Goal: Task Accomplishment & Management: Use online tool/utility

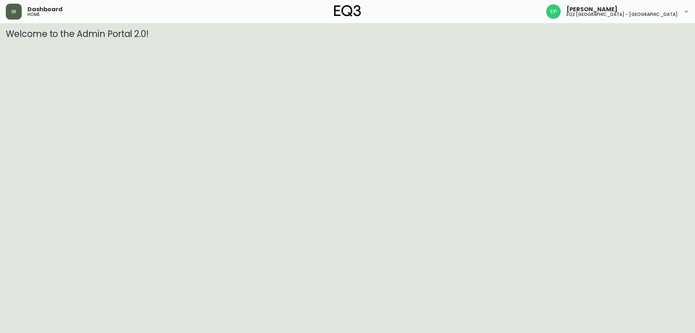
click at [7, 14] on button "button" at bounding box center [14, 12] width 16 height 16
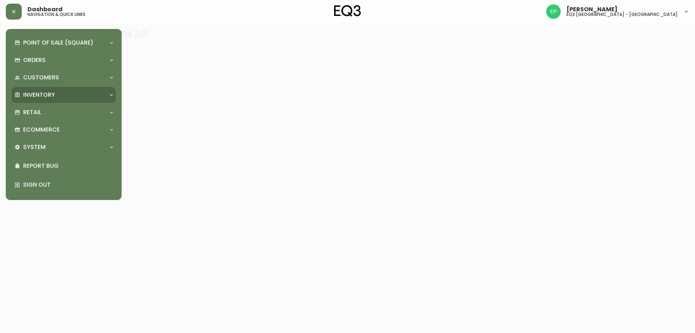
click at [44, 95] on p "Inventory" at bounding box center [39, 95] width 32 height 8
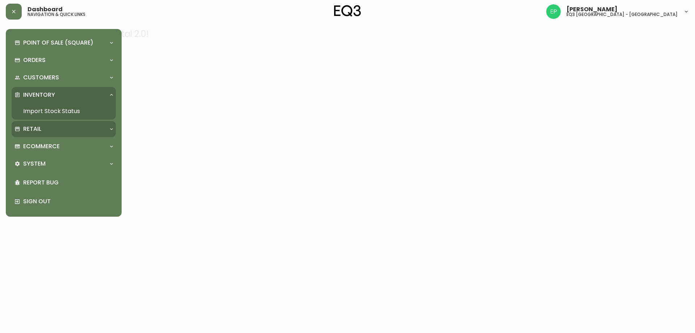
click at [40, 131] on p "Retail" at bounding box center [32, 129] width 18 height 8
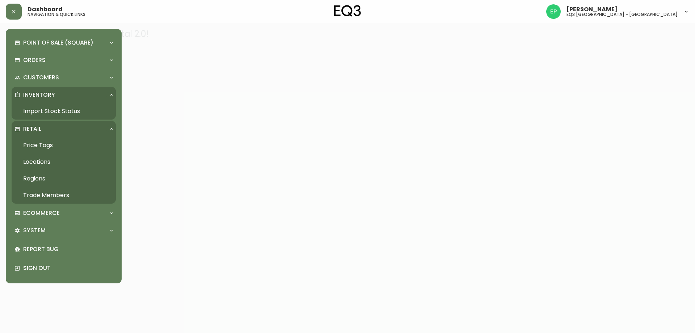
click at [42, 145] on link "Price Tags" at bounding box center [64, 145] width 104 height 17
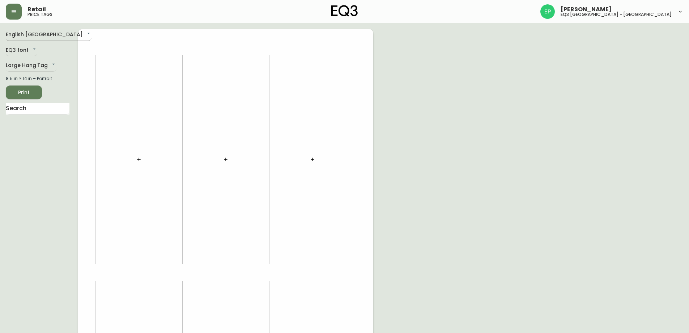
click at [35, 33] on body "Retail price tags [PERSON_NAME] eq3 [GEOGRAPHIC_DATA] - [GEOGRAPHIC_DATA] Engli…" at bounding box center [344, 257] width 689 height 515
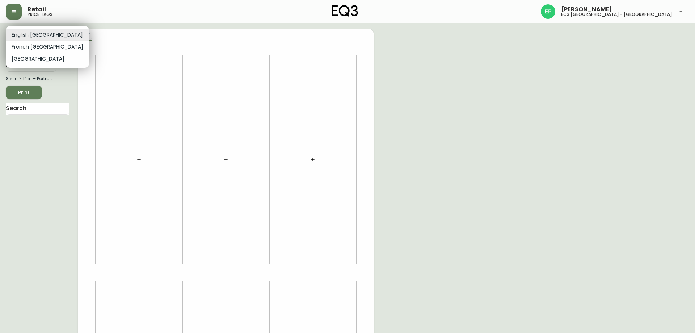
click at [35, 44] on li "French [GEOGRAPHIC_DATA]" at bounding box center [47, 47] width 83 height 12
type input "fr_CA"
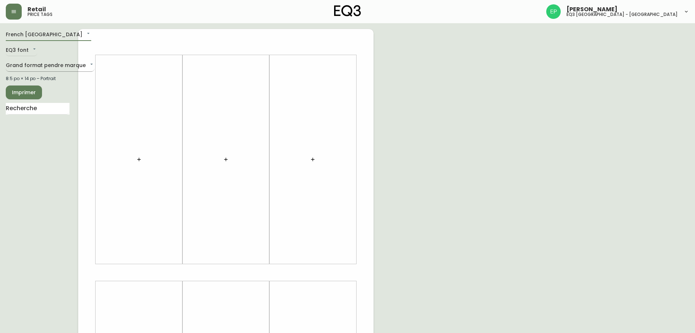
click at [30, 66] on body "Retail price tags [PERSON_NAME] eq3 [GEOGRAPHIC_DATA] - [GEOGRAPHIC_DATA] [GEOG…" at bounding box center [347, 257] width 695 height 515
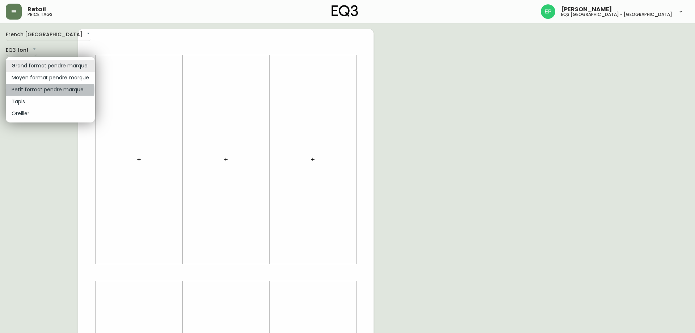
click at [30, 90] on li "Petit format pendre marque" at bounding box center [50, 90] width 89 height 12
type input "small"
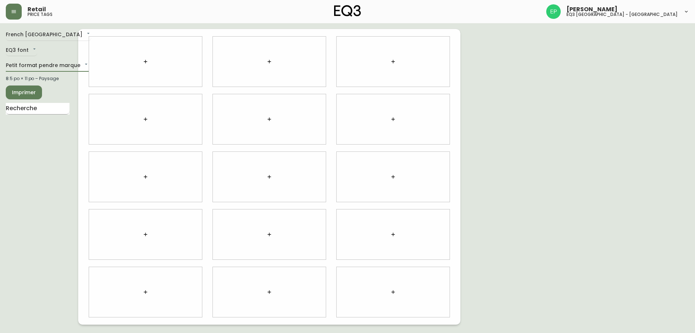
click at [26, 111] on input "text" at bounding box center [38, 109] width 64 height 12
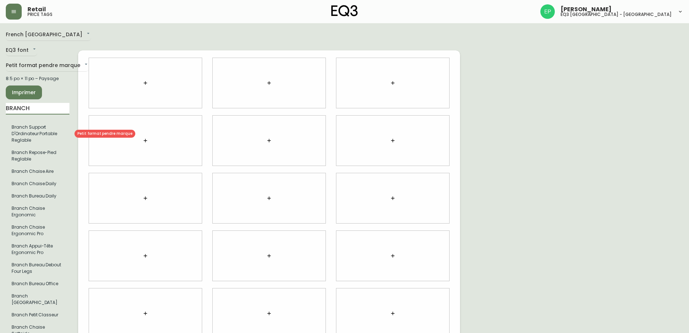
type input "BRANCH"
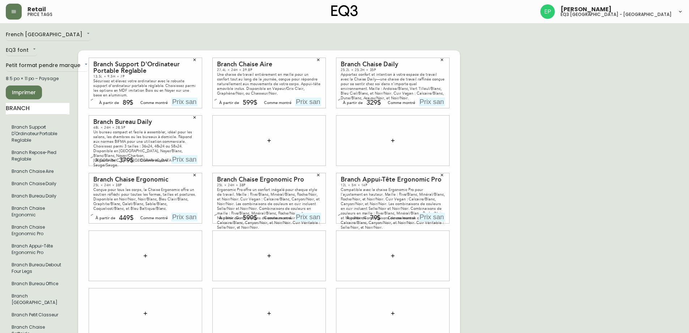
click at [267, 138] on icon "button" at bounding box center [269, 141] width 6 height 6
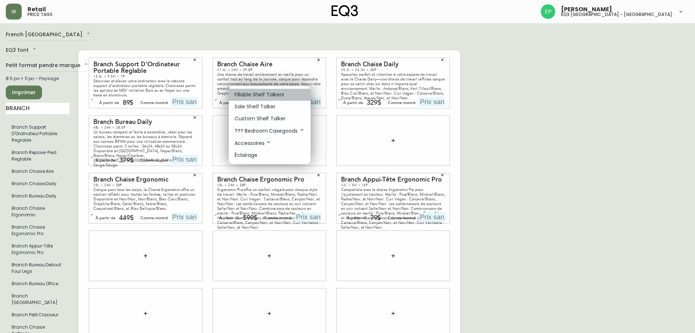
click at [268, 94] on p "Fillable Shelf Talkers" at bounding box center [259, 95] width 50 height 8
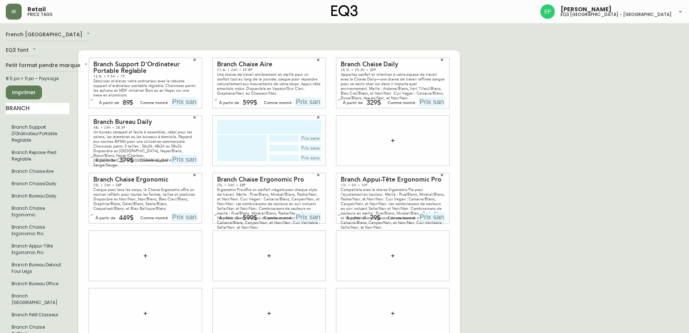
click at [248, 124] on input "text" at bounding box center [269, 127] width 104 height 14
type input "bRANCH CHAISE"
type textarea "ERGONOMIC PRO"
click at [392, 138] on icon "button" at bounding box center [393, 141] width 6 height 6
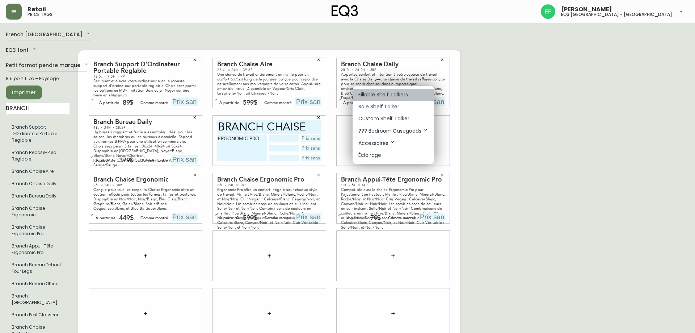
click at [390, 92] on p "Fillable Shelf Talkers" at bounding box center [383, 95] width 50 height 8
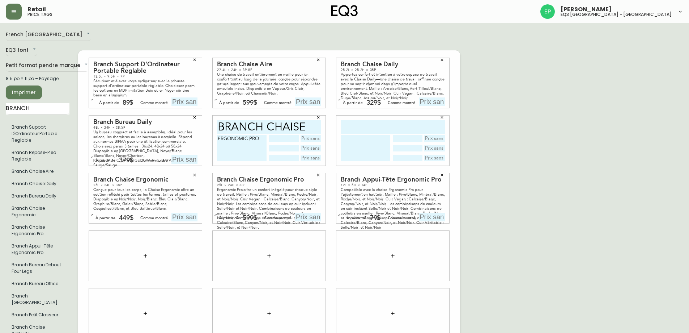
click at [242, 120] on input "bRANCH CHAISE" at bounding box center [269, 127] width 104 height 14
drag, startPoint x: 348, startPoint y: 119, endPoint x: 343, endPoint y: 119, distance: 5.1
click at [348, 120] on input "text" at bounding box center [393, 127] width 104 height 14
paste input "bRANCH"
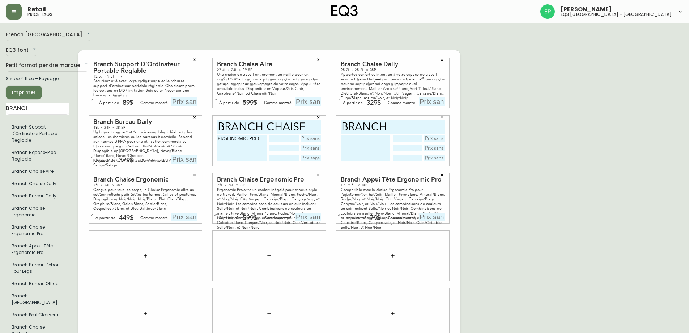
type input "bRANCH"
drag, startPoint x: 303, startPoint y: 118, endPoint x: 268, endPoint y: 115, distance: 34.8
click at [267, 120] on input "bRANCH CHAISE" at bounding box center [269, 127] width 104 height 14
type input "bRANCH"
click at [219, 135] on textarea "ERGONOMIC PRO" at bounding box center [242, 148] width 50 height 26
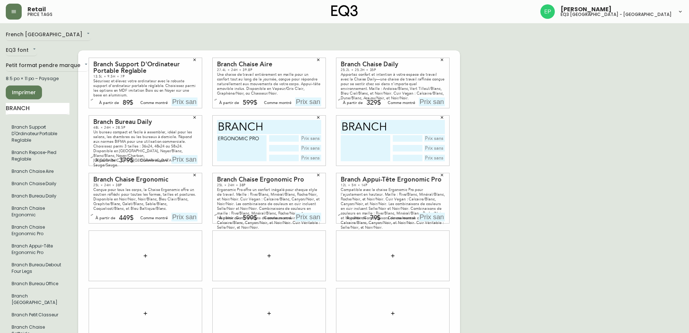
paste textarea "CHAISE"
drag, startPoint x: 234, startPoint y: 141, endPoint x: 217, endPoint y: 128, distance: 21.6
click at [217, 128] on div "bRANCH CHAISE ERGONOMIC PRO" at bounding box center [269, 140] width 113 height 50
type textarea "CHAISE ERGONOMIC PRO"
click at [366, 140] on textarea at bounding box center [366, 148] width 50 height 26
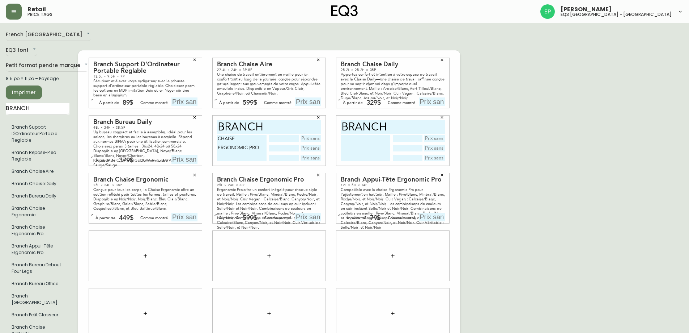
paste textarea "CHAISE ERGONOMIC PRO"
click at [351, 135] on textarea "CHAISE ERGONOMIC PRO" at bounding box center [366, 148] width 50 height 26
type textarea "APPUIE TETE ERGONOMIC PRO"
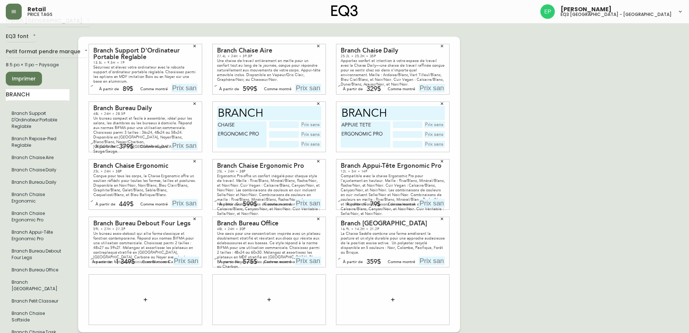
scroll to position [21, 0]
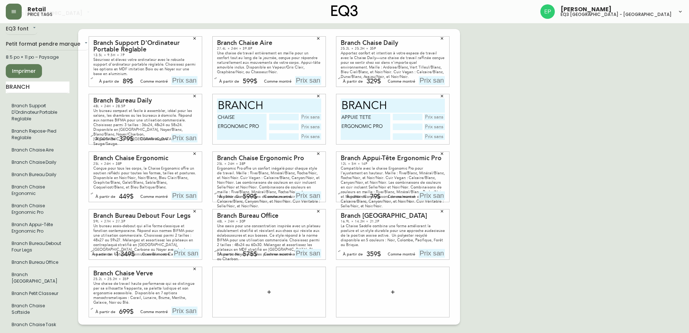
click at [179, 76] on input "text" at bounding box center [185, 80] width 26 height 9
type input "89$"
click at [194, 94] on icon "button" at bounding box center [195, 96] width 4 height 4
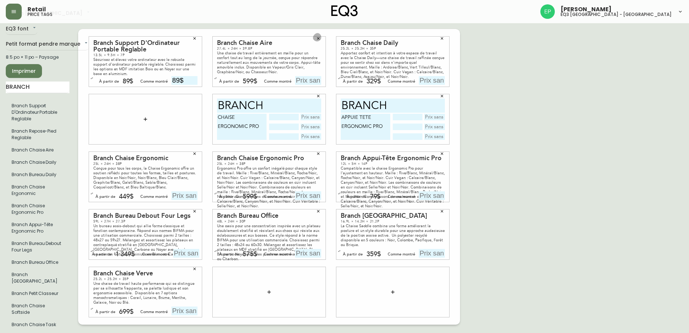
click at [317, 36] on icon "button" at bounding box center [318, 38] width 4 height 4
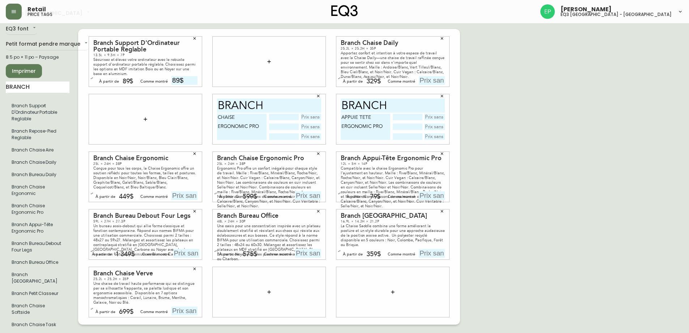
click at [444, 33] on button "button" at bounding box center [442, 38] width 11 height 11
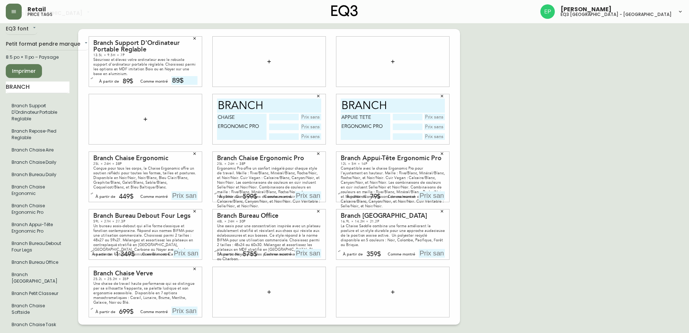
click at [197, 151] on icon "button" at bounding box center [195, 153] width 4 height 4
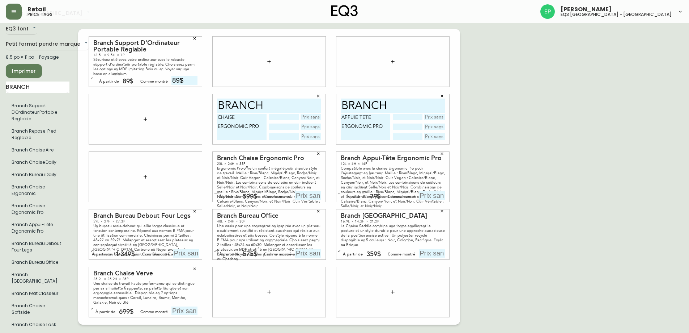
click at [319, 152] on icon "button" at bounding box center [318, 153] width 3 height 3
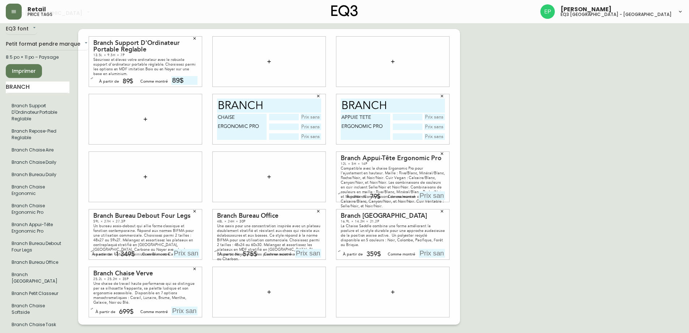
click at [444, 151] on icon "button" at bounding box center [442, 153] width 4 height 4
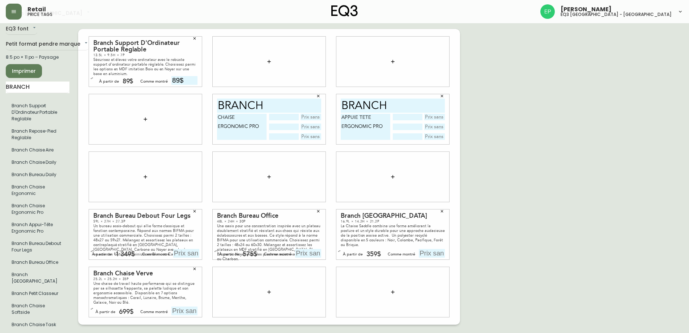
click at [267, 59] on icon "button" at bounding box center [269, 62] width 6 height 6
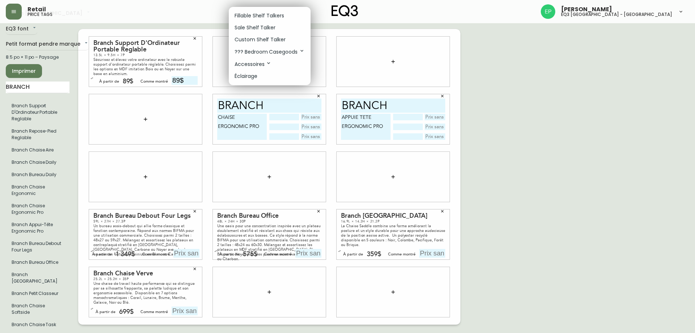
click at [259, 26] on p "Sale Shelf Talker" at bounding box center [254, 28] width 41 height 8
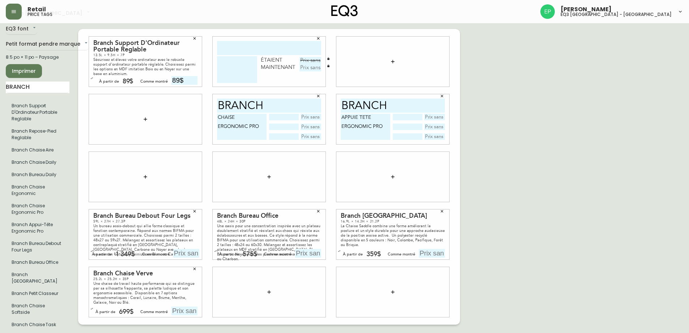
click at [257, 41] on input "text" at bounding box center [269, 48] width 104 height 14
type input "BRANCH"
type textarea "CLASSEUR"
click at [317, 36] on icon "button" at bounding box center [318, 38] width 4 height 4
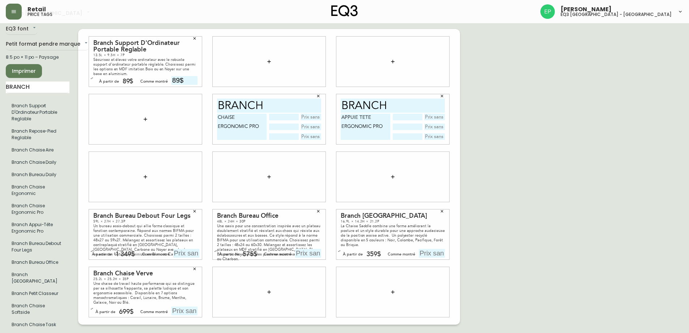
click at [272, 59] on icon "button" at bounding box center [269, 62] width 6 height 6
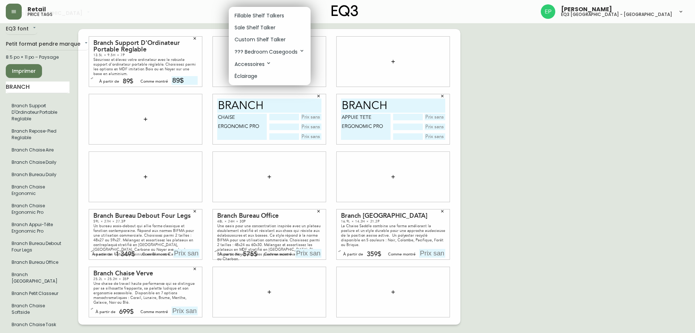
click at [266, 14] on p "Fillable Shelf Talkers" at bounding box center [259, 16] width 50 height 8
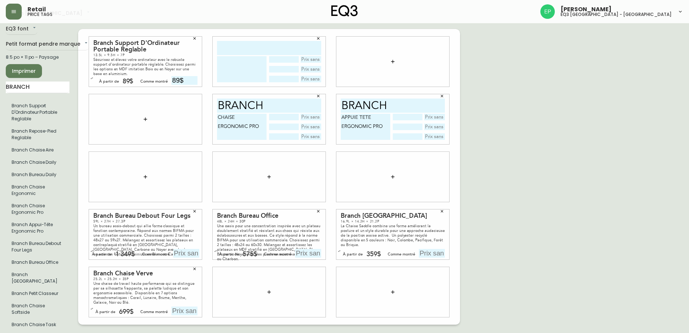
click at [245, 43] on input "text" at bounding box center [269, 48] width 104 height 14
type input "BRANCH"
type textarea "PETIT CLASSEUR"
type input "SAGE"
type input "269$"
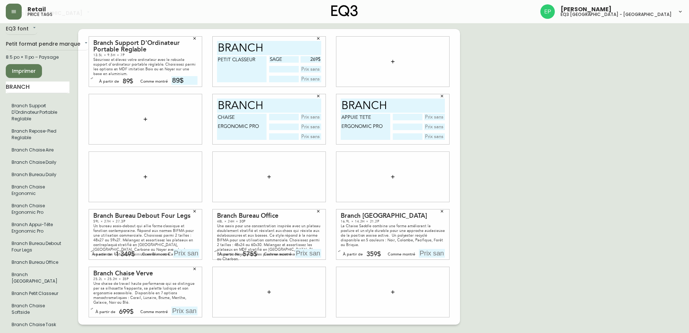
click at [435, 114] on input "text" at bounding box center [434, 117] width 21 height 7
click at [442, 114] on input "99,99$" at bounding box center [434, 117] width 21 height 7
type input "99,00$"
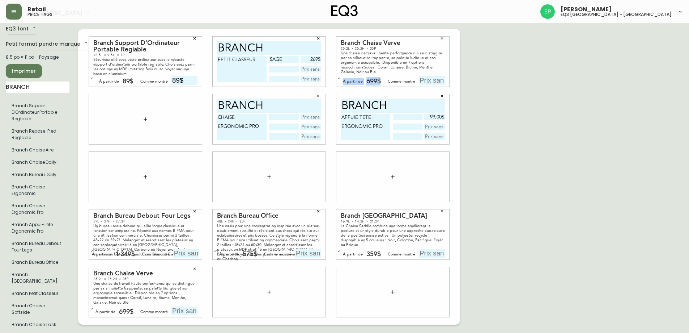
click at [432, 72] on div "Branch Chaise Verve 25.2L × 25.2H × 35P Une chaise de travail haute performance…" at bounding box center [393, 62] width 113 height 50
click at [434, 76] on input "text" at bounding box center [432, 80] width 26 height 9
type input "749$"
click at [509, 97] on div "French [GEOGRAPHIC_DATA] fr_CA EQ3 font EQ3 Petit format pendre marque small 8.…" at bounding box center [345, 177] width 678 height 338
drag, startPoint x: 39, startPoint y: 87, endPoint x: 0, endPoint y: 87, distance: 39.1
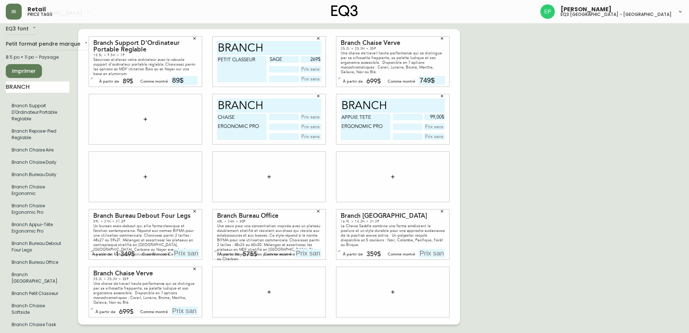
click at [0, 87] on main "French [GEOGRAPHIC_DATA] fr_CA EQ3 font EQ3 Petit format pendre marque small 8.…" at bounding box center [344, 174] width 689 height 344
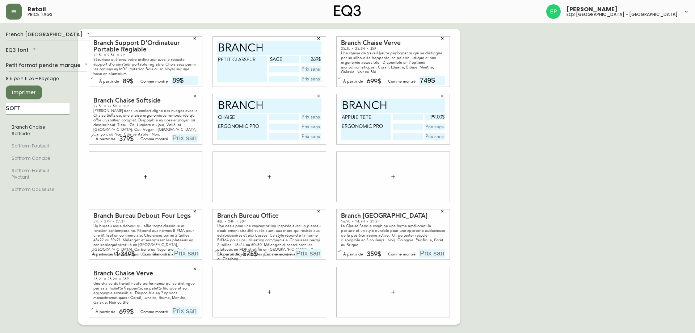
drag, startPoint x: 34, startPoint y: 109, endPoint x: 0, endPoint y: 94, distance: 37.6
click at [0, 98] on main "French Canada fr_CA EQ3 font EQ3 Petit format pendre marque small 8.5 po × 11 p…" at bounding box center [347, 173] width 695 height 301
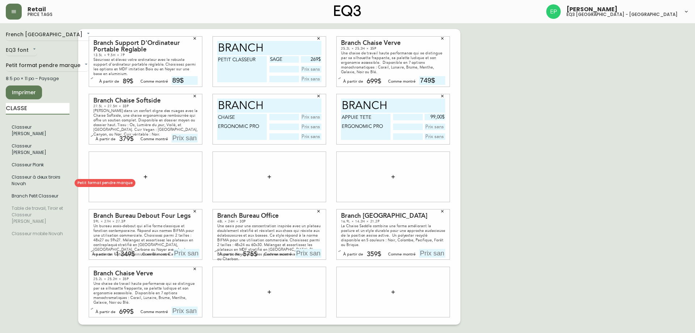
type input "CLASSE"
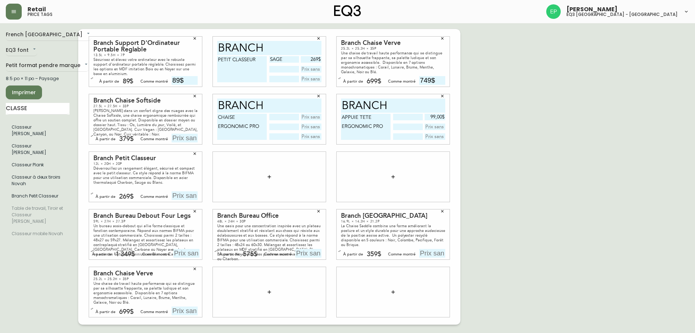
click at [191, 198] on input "text" at bounding box center [185, 195] width 26 height 9
type input "269$"
click at [320, 37] on icon "button" at bounding box center [318, 38] width 4 height 4
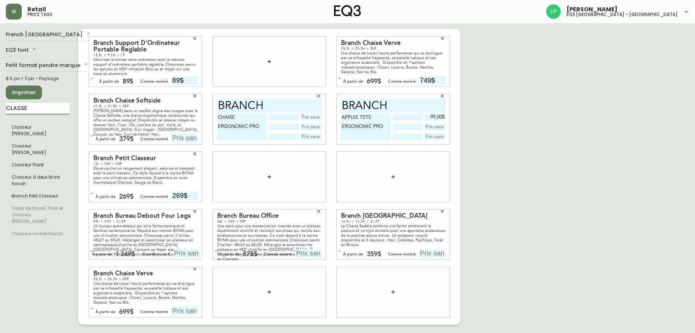
drag, startPoint x: 39, startPoint y: 106, endPoint x: 0, endPoint y: 107, distance: 39.5
click at [0, 107] on main "French Canada fr_CA EQ3 font EQ3 Petit format pendre marque small 8.5 po × 11 p…" at bounding box center [347, 173] width 695 height 301
click at [188, 140] on input "text" at bounding box center [185, 138] width 26 height 9
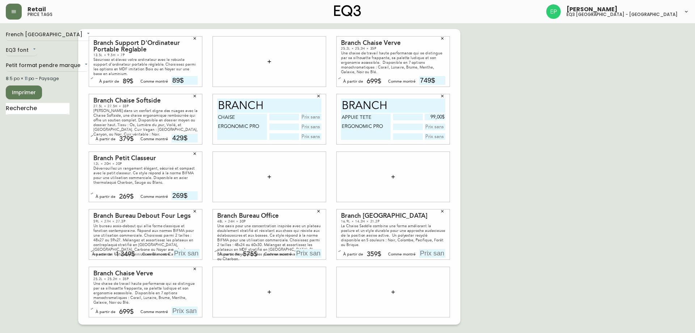
type input "429$"
click at [558, 140] on div "French Canada fr_CA EQ3 font EQ3 Petit format pendre marque small 8.5 po × 11 p…" at bounding box center [347, 176] width 683 height 295
click at [56, 105] on input "text" at bounding box center [38, 109] width 64 height 12
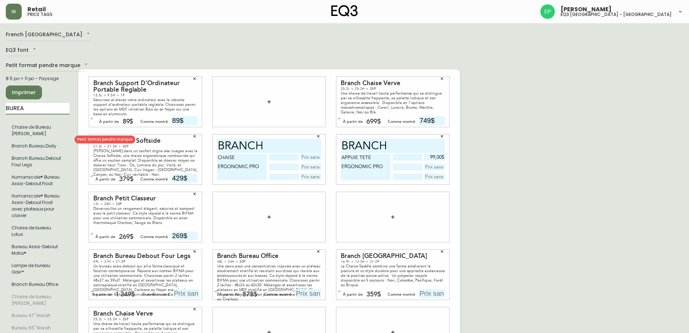
type input "BUREA"
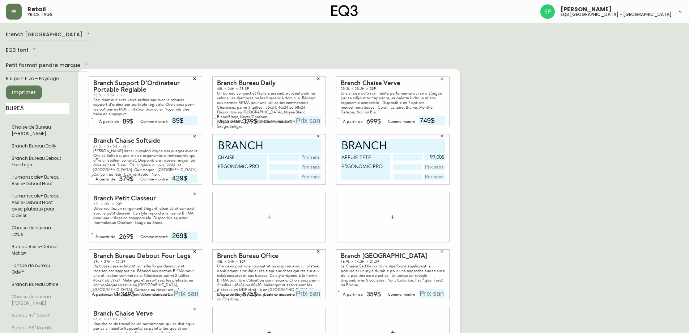
click at [309, 116] on input "text" at bounding box center [308, 120] width 26 height 9
type input "449$"
click at [320, 249] on icon "button" at bounding box center [318, 251] width 4 height 4
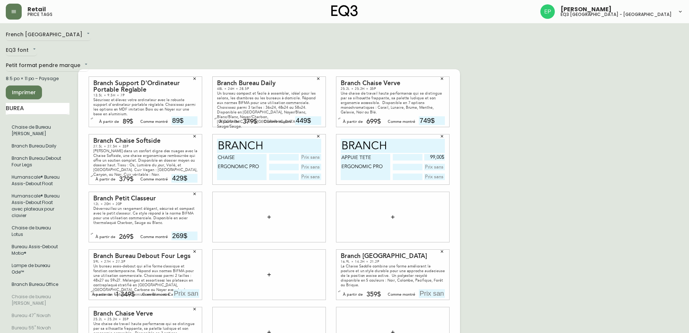
click at [441, 249] on icon "button" at bounding box center [442, 251] width 4 height 4
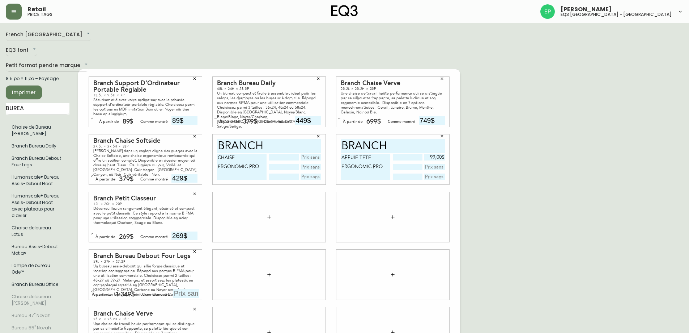
drag, startPoint x: 0, startPoint y: 102, endPoint x: 14, endPoint y: 78, distance: 28.1
click at [0, 87] on main "French Canada fr_CA EQ3 font EQ3 Petit format pendre marque small 8.5 po × 11 p…" at bounding box center [344, 213] width 689 height 381
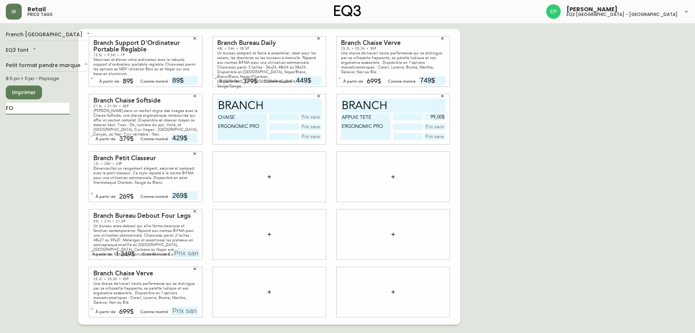
type input "F"
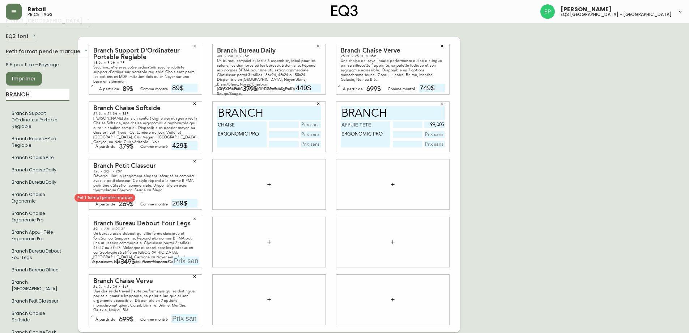
scroll to position [21, 0]
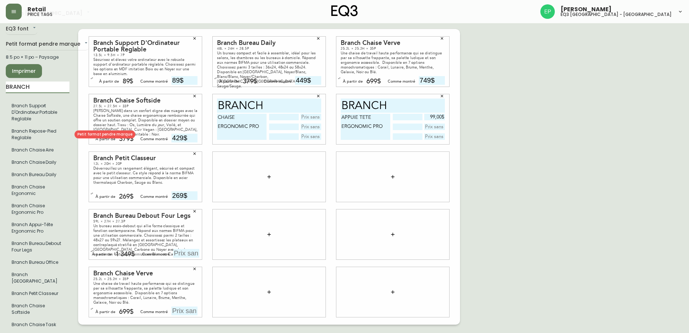
type input "BRANCH"
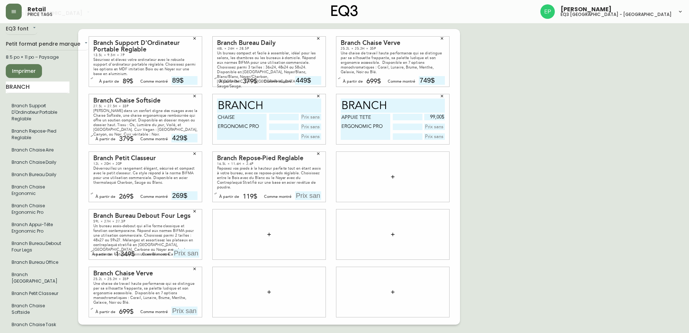
click at [302, 191] on input "text" at bounding box center [308, 195] width 26 height 9
type input "119$"
click at [310, 114] on input "text" at bounding box center [311, 117] width 21 height 7
type input "599,00$"
click at [536, 166] on div "French [GEOGRAPHIC_DATA] fr_CA EQ3 font EQ3 Petit format pendre marque small 8.…" at bounding box center [345, 177] width 678 height 338
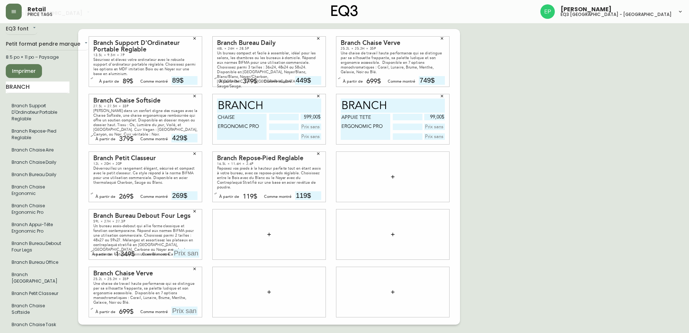
click at [194, 266] on icon "button" at bounding box center [195, 268] width 4 height 4
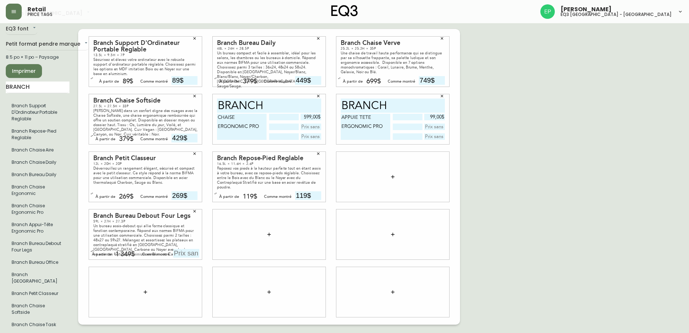
click at [176, 249] on input "text" at bounding box center [186, 253] width 26 height 9
type input "1449$"
click at [555, 199] on div "French [GEOGRAPHIC_DATA] fr_CA EQ3 font EQ3 Petit format pendre marque small 8.…" at bounding box center [345, 177] width 678 height 338
click at [14, 71] on span "Imprimer" at bounding box center [24, 71] width 25 height 9
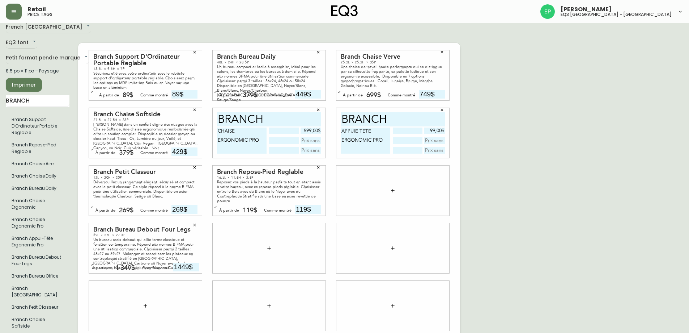
scroll to position [0, 0]
